Goal: Navigation & Orientation: Find specific page/section

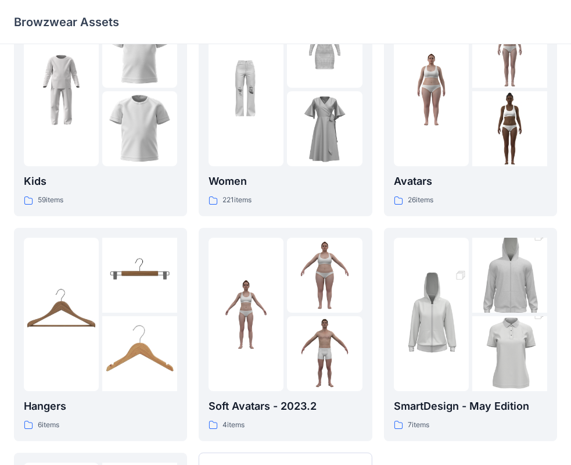
scroll to position [40, 0]
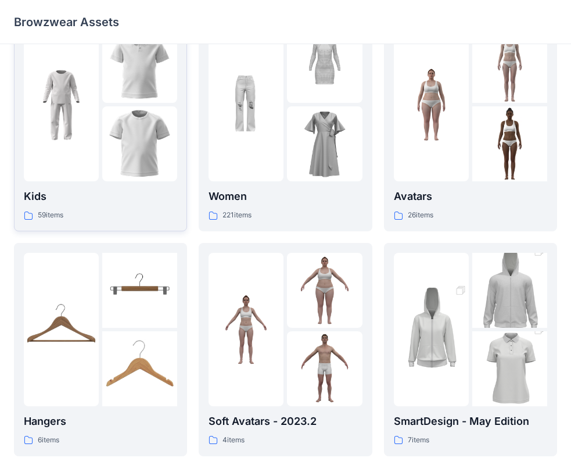
click at [45, 191] on p "Kids" at bounding box center [100, 196] width 153 height 16
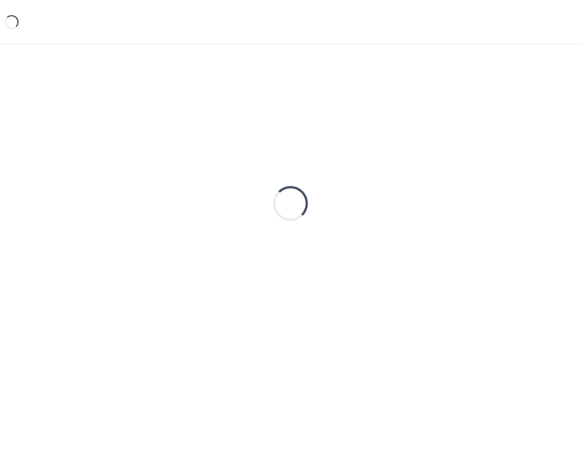
click at [44, 191] on div "Loading..." at bounding box center [290, 203] width 553 height 291
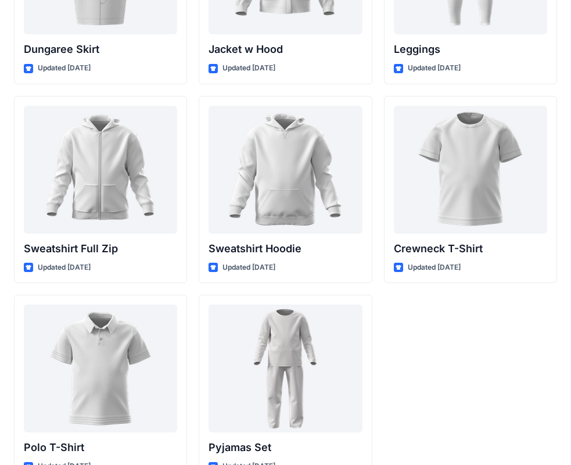
scroll to position [3556, 0]
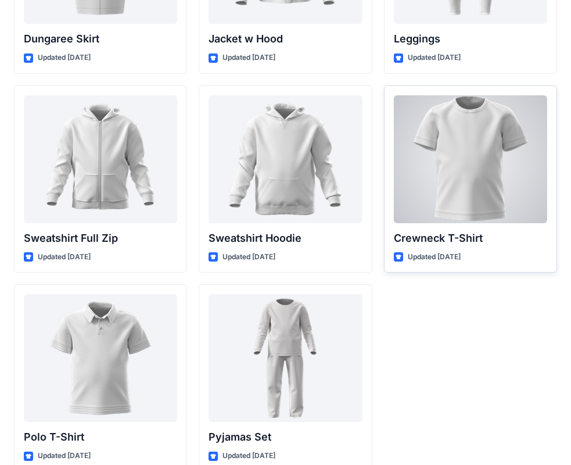
click at [473, 186] on div at bounding box center [470, 159] width 153 height 128
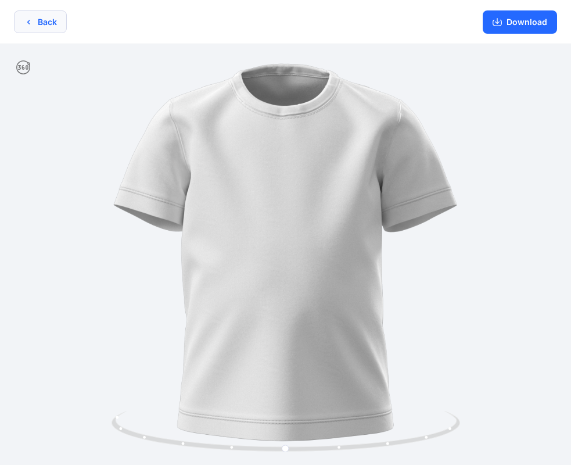
click at [25, 26] on icon "button" at bounding box center [28, 21] width 9 height 9
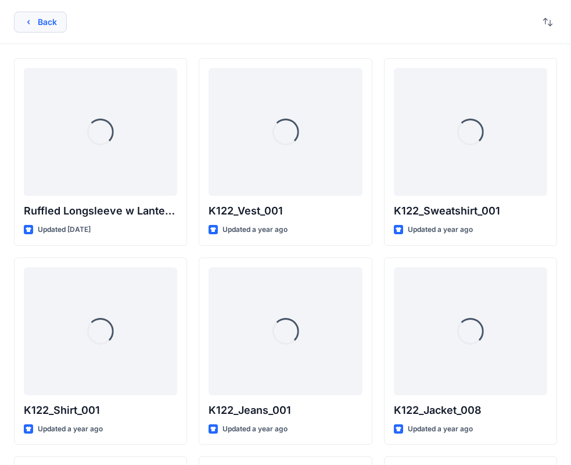
click at [46, 26] on button "Back" at bounding box center [40, 22] width 53 height 21
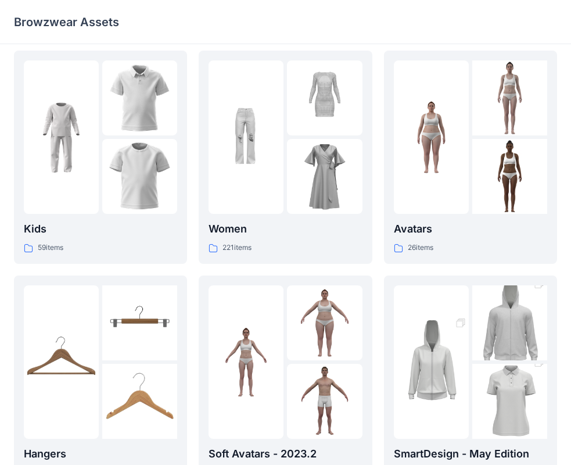
scroll to position [1, 0]
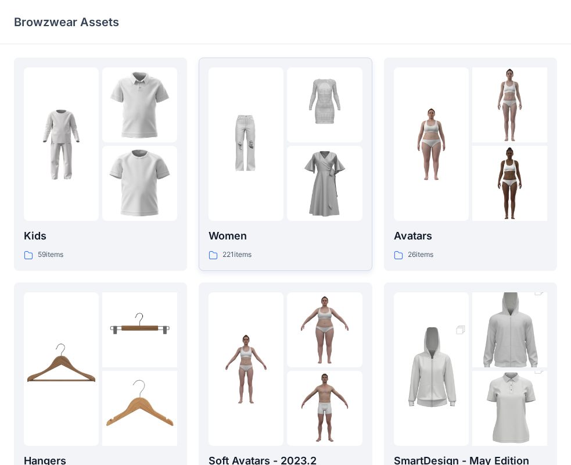
click at [250, 234] on p "Women" at bounding box center [285, 236] width 153 height 16
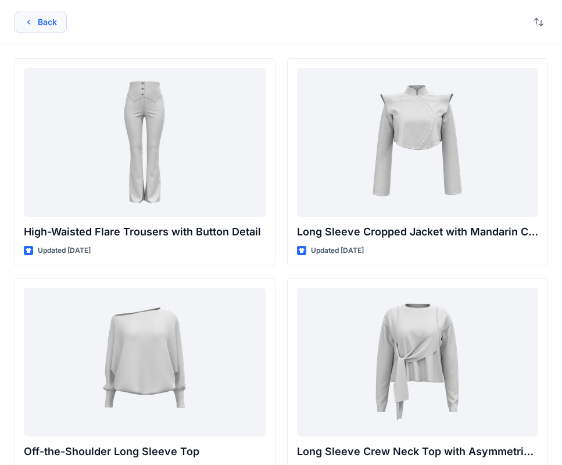
click at [31, 21] on icon "button" at bounding box center [28, 21] width 9 height 9
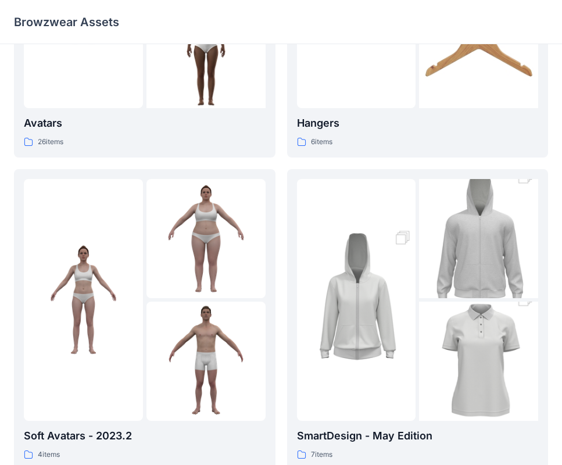
scroll to position [535, 0]
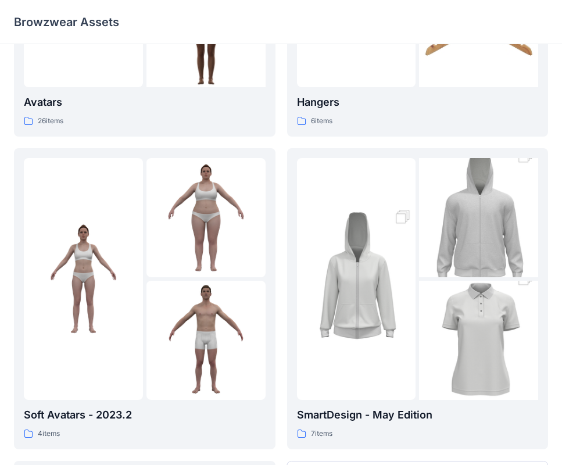
click at [345, 415] on p "SmartDesign - May Edition" at bounding box center [418, 415] width 242 height 16
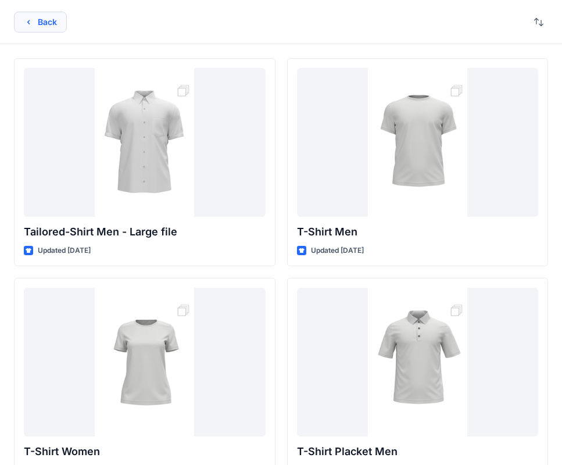
click at [41, 23] on button "Back" at bounding box center [40, 22] width 53 height 21
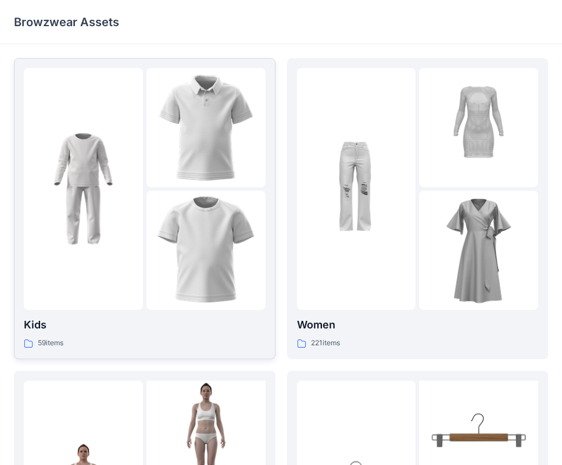
click at [39, 326] on p "Kids" at bounding box center [145, 325] width 242 height 16
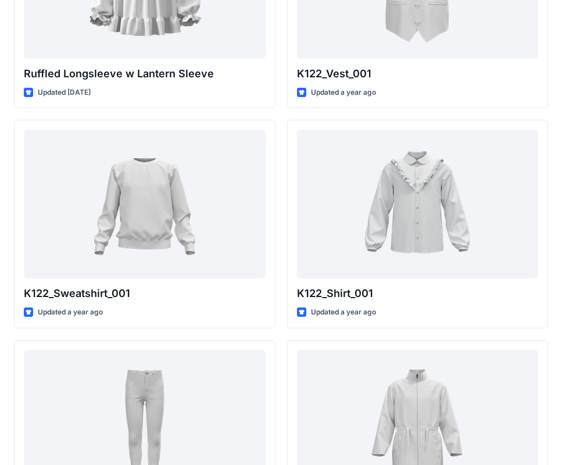
scroll to position [162, 0]
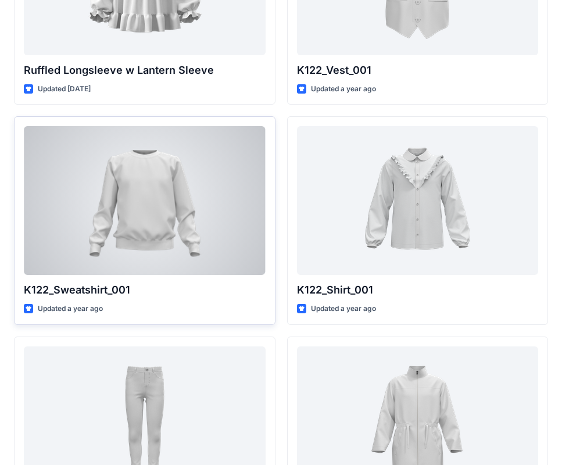
click at [68, 287] on p "K122_Sweatshirt_001" at bounding box center [145, 290] width 242 height 16
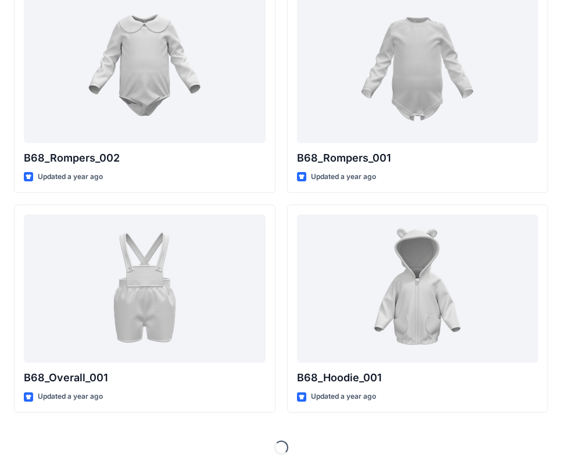
scroll to position [3595, 0]
